Goal: Task Accomplishment & Management: Use online tool/utility

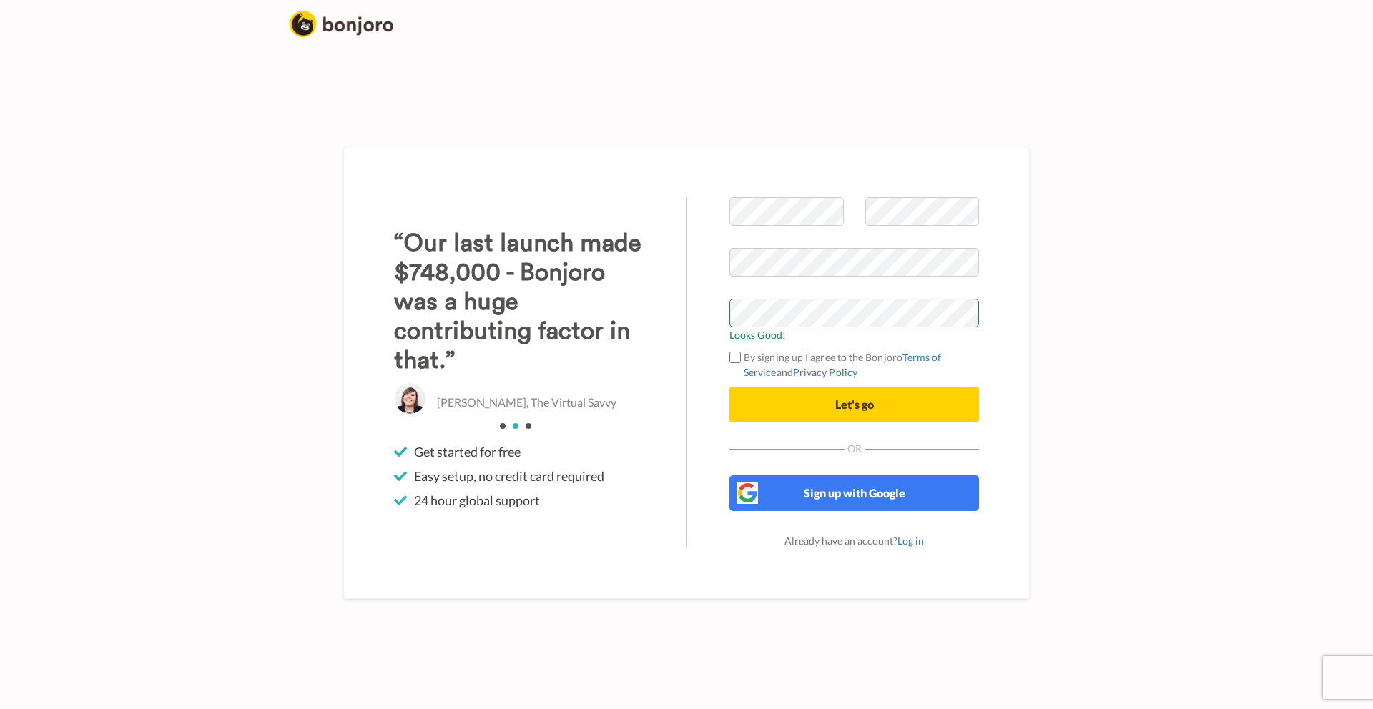
click at [1115, 286] on body "Welcome to Bonjoro Looks Good! By signing up I agree to the Bonjoro Terms of Se…" at bounding box center [686, 354] width 1373 height 709
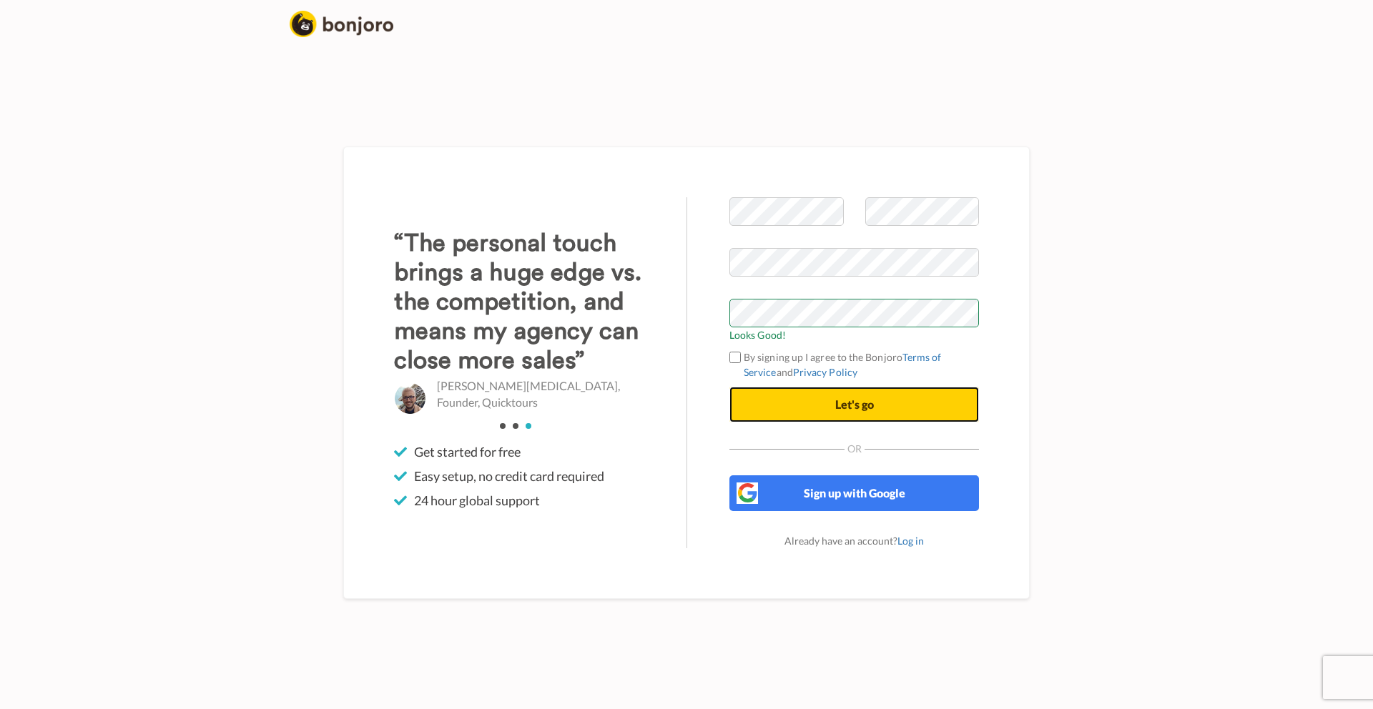
click at [809, 406] on button "Let's go" at bounding box center [854, 405] width 250 height 36
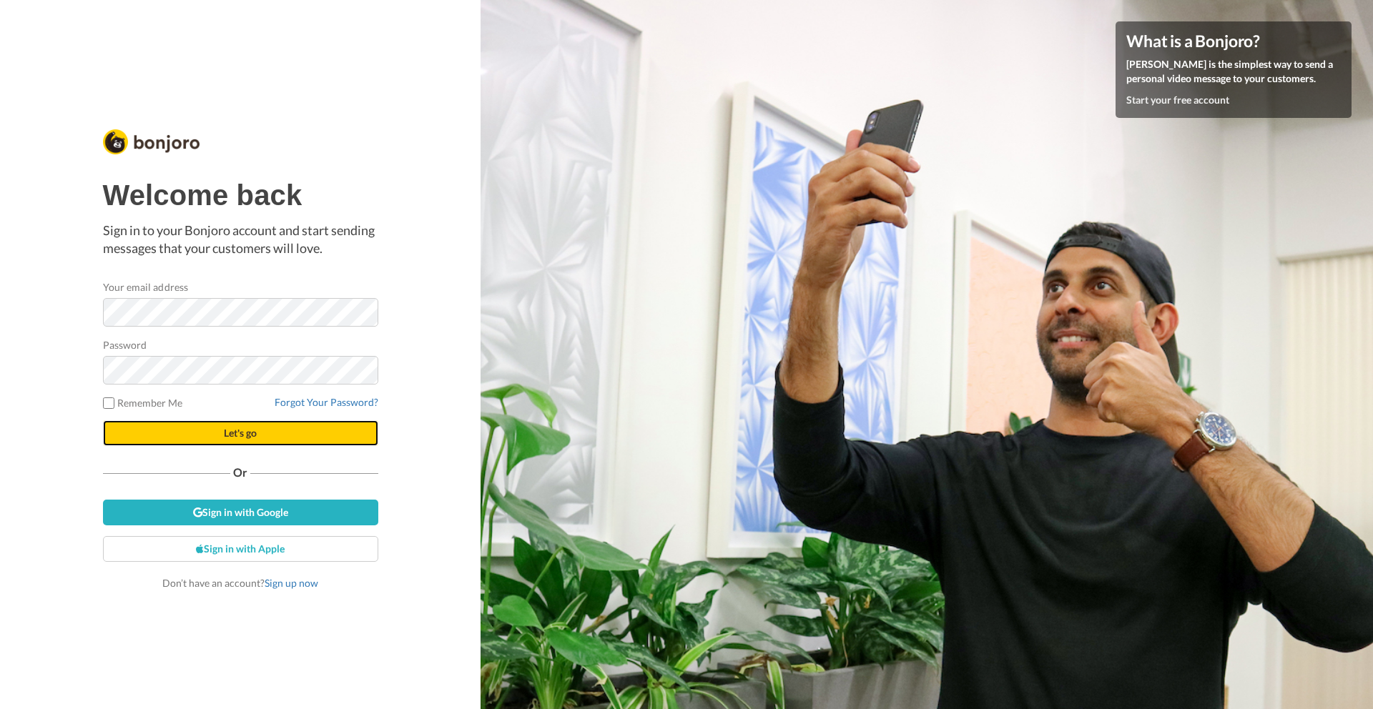
click at [261, 436] on button "Let's go" at bounding box center [240, 433] width 275 height 26
